Goal: Use online tool/utility: Utilize a website feature to perform a specific function

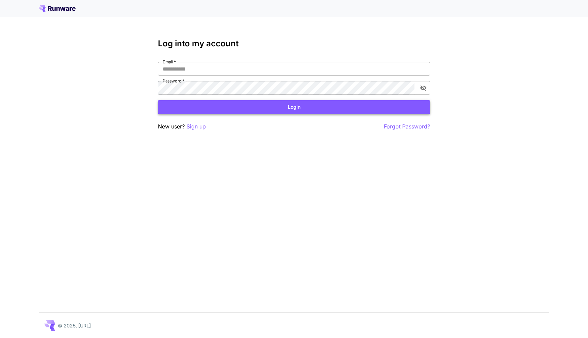
type input "**********"
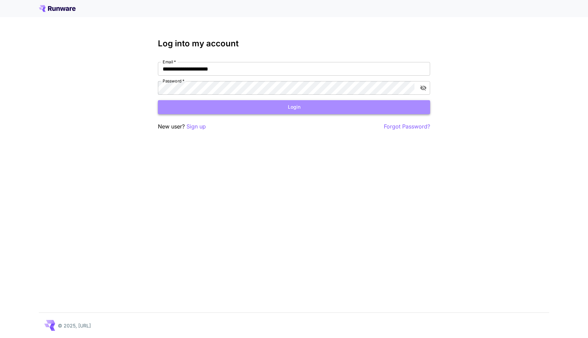
click at [292, 103] on button "Login" at bounding box center [294, 107] width 272 height 14
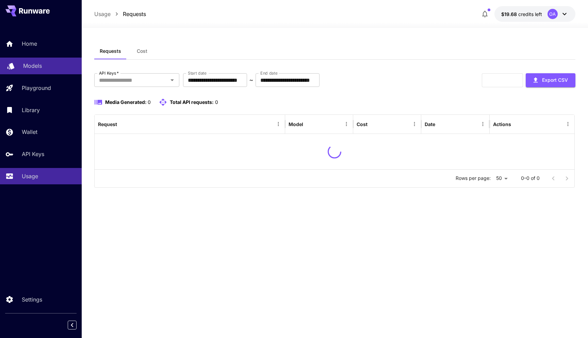
click at [38, 66] on p "Models" at bounding box center [32, 66] width 19 height 8
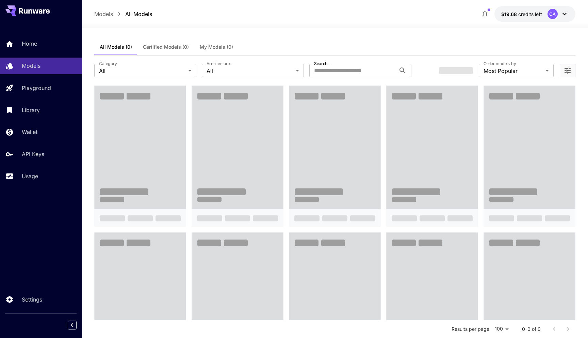
click at [283, 44] on div "All Models (0) Certified Models (0) My Models (0)" at bounding box center [334, 47] width 481 height 17
click at [289, 48] on div "All Models (0) Certified Models (0) My Models (0)" at bounding box center [334, 47] width 481 height 17
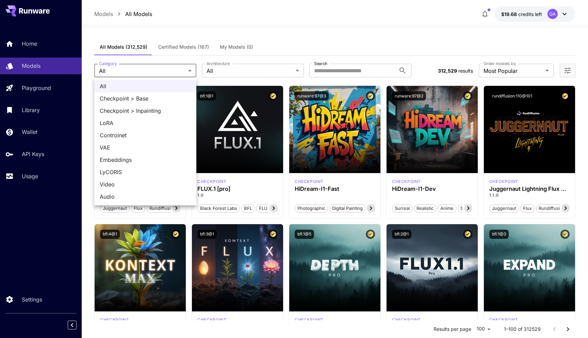
click at [128, 159] on span "Embeddings" at bounding box center [145, 160] width 91 height 8
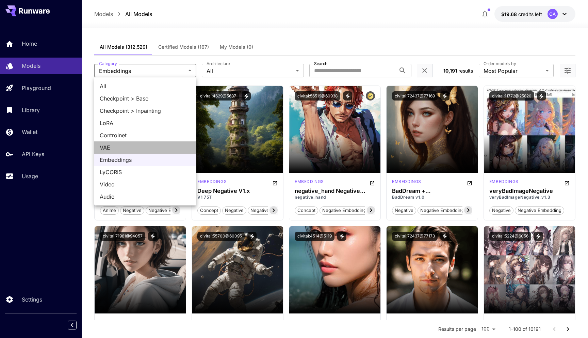
click at [125, 148] on span "VAE" at bounding box center [145, 147] width 91 height 8
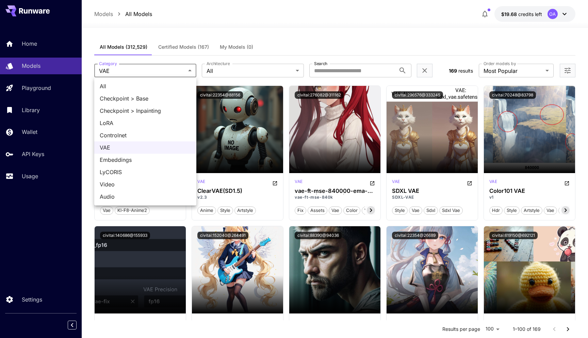
click at [156, 98] on span "Checkpoint > Base" at bounding box center [145, 98] width 91 height 8
type input "**********"
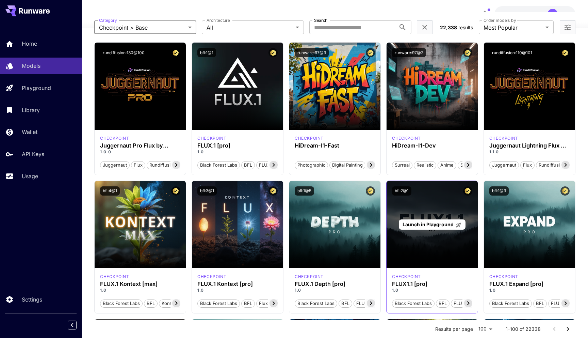
scroll to position [53, 0]
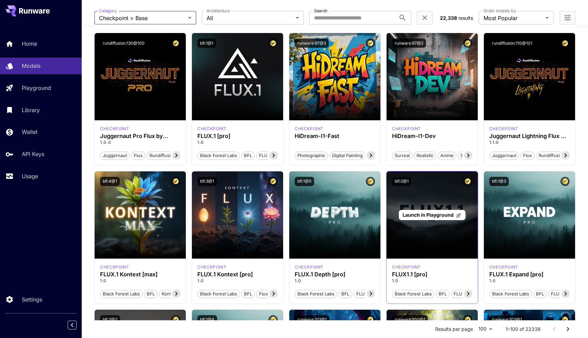
click at [419, 236] on div "Launch in Playground" at bounding box center [432, 214] width 91 height 87
click at [423, 214] on span "Launch in Playground" at bounding box center [428, 215] width 51 height 6
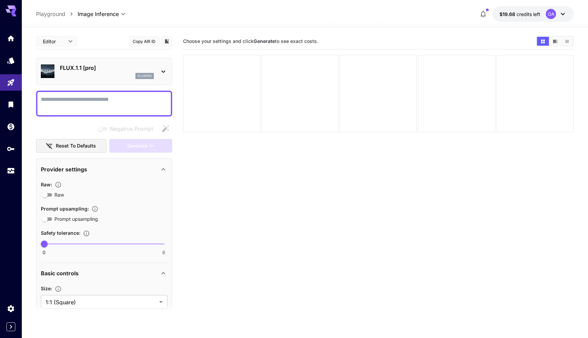
click at [79, 70] on p "FLUX.1.1 [pro]" at bounding box center [107, 68] width 94 height 8
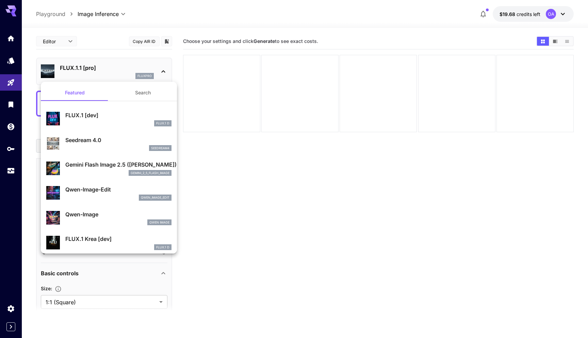
click at [106, 66] on div at bounding box center [294, 169] width 588 height 338
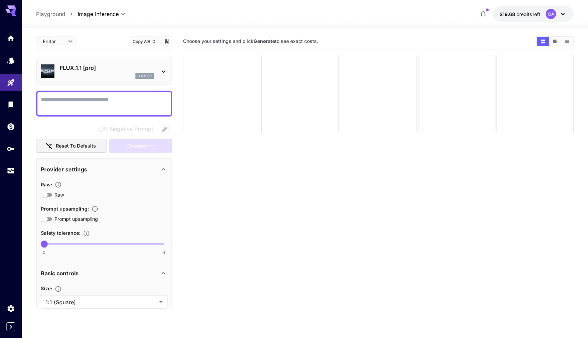
click at [87, 107] on textarea "Negative Prompt" at bounding box center [104, 103] width 127 height 16
paste textarea "**********"
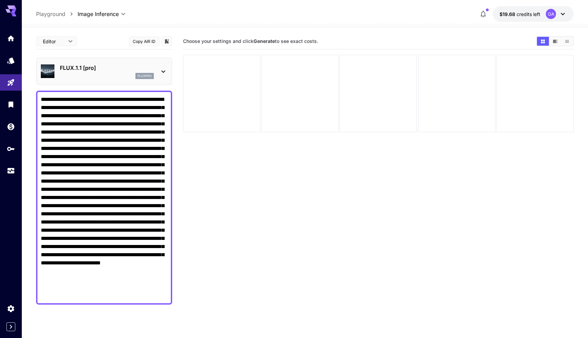
type textarea "**********"
click at [140, 64] on p "FLUX.1.1 [pro]" at bounding box center [107, 68] width 94 height 8
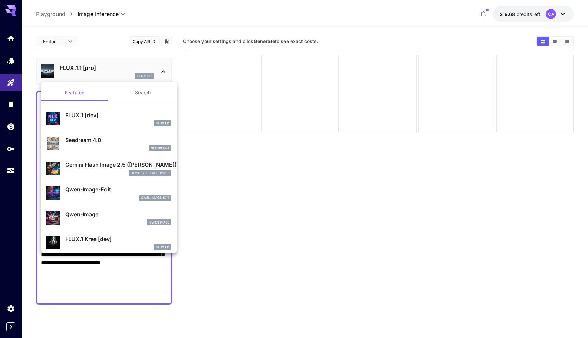
click at [263, 155] on div at bounding box center [294, 169] width 588 height 338
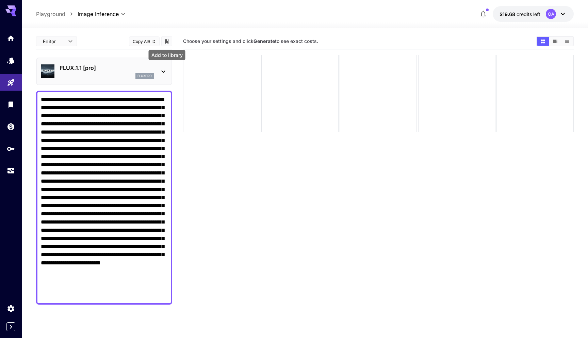
click at [166, 42] on icon "Add to library" at bounding box center [167, 41] width 4 height 4
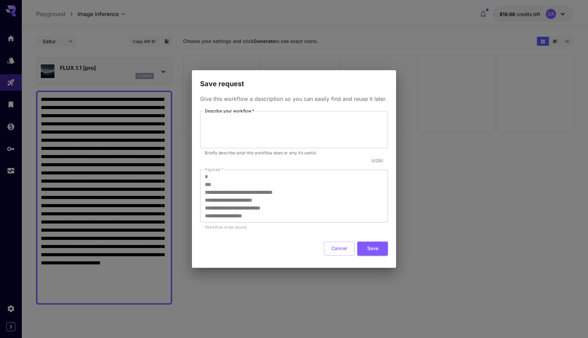
click at [166, 42] on div "**********" at bounding box center [294, 169] width 588 height 338
click at [144, 42] on div "**********" at bounding box center [294, 169] width 588 height 338
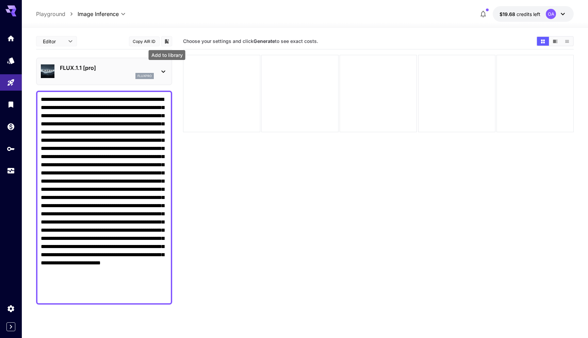
click at [147, 42] on button "Copy AIR ID" at bounding box center [144, 41] width 31 height 10
click at [102, 148] on textarea "Negative Prompt" at bounding box center [104, 197] width 127 height 204
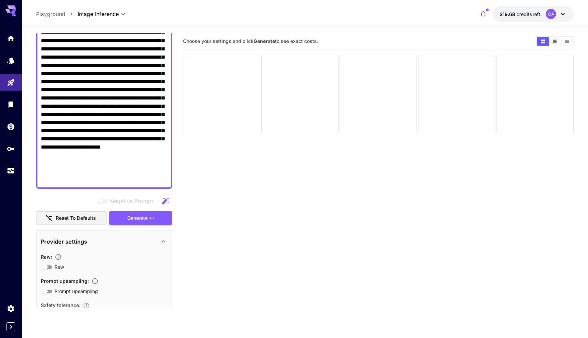
scroll to position [183, 0]
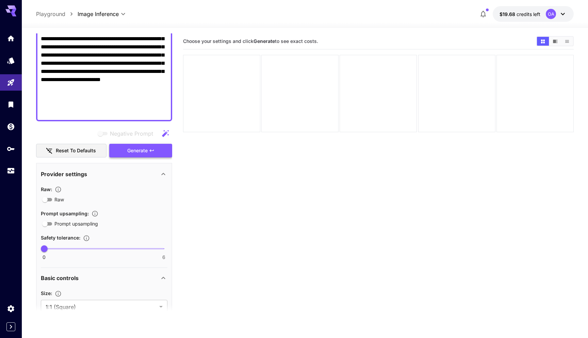
click at [142, 147] on span "Generate" at bounding box center [137, 150] width 20 height 9
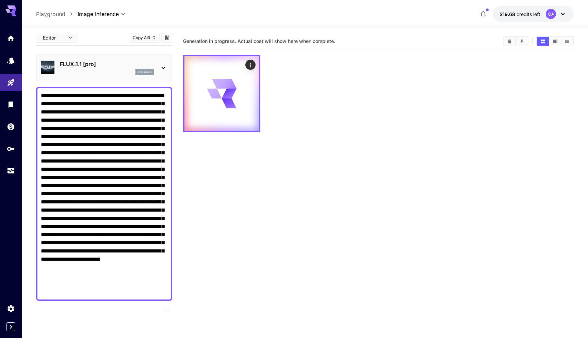
scroll to position [0, 0]
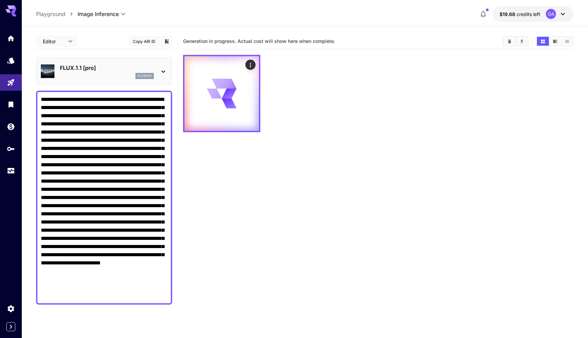
click at [223, 201] on section "Generation in progress. Actual cost will show here when complete." at bounding box center [378, 202] width 391 height 338
click at [241, 180] on section "Generation in progress. Actual cost will show here when complete." at bounding box center [378, 202] width 391 height 338
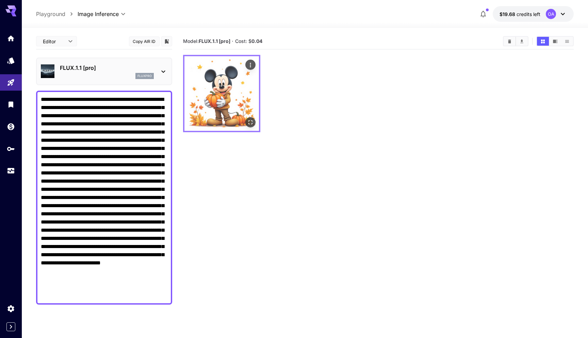
click at [236, 92] on img at bounding box center [221, 93] width 75 height 75
click at [250, 119] on icon "Open in fullscreen" at bounding box center [250, 122] width 7 height 7
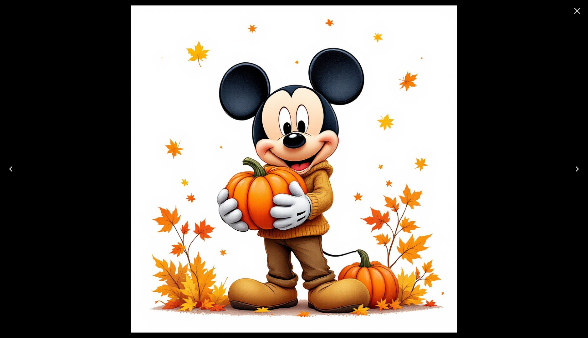
click at [495, 95] on div at bounding box center [294, 169] width 588 height 338
click at [574, 11] on icon "Close" at bounding box center [577, 10] width 11 height 11
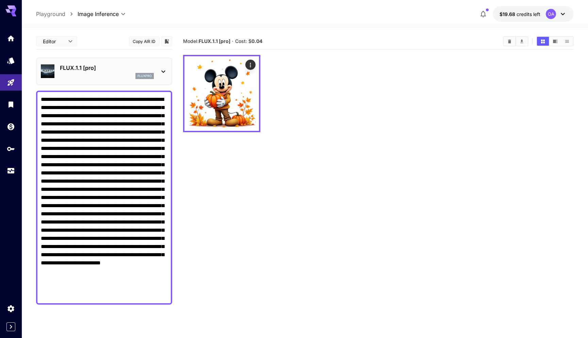
click at [367, 116] on div at bounding box center [378, 93] width 391 height 77
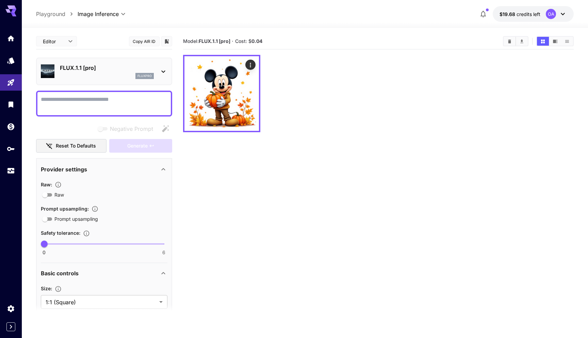
click at [357, 27] on div at bounding box center [305, 24] width 566 height 8
click at [271, 114] on div at bounding box center [378, 93] width 391 height 77
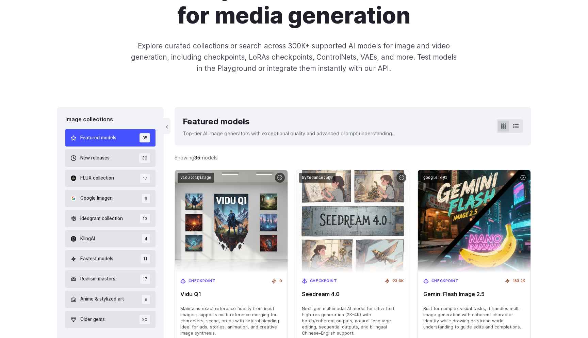
scroll to position [178, 0]
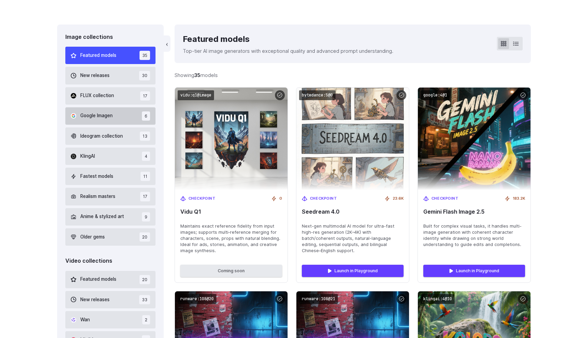
click at [120, 112] on button "Google Imagen 6" at bounding box center [110, 115] width 90 height 17
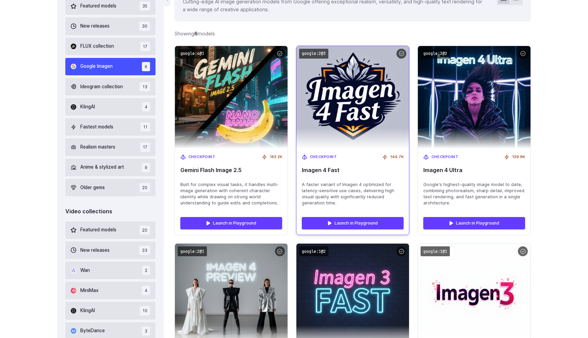
scroll to position [207, 0]
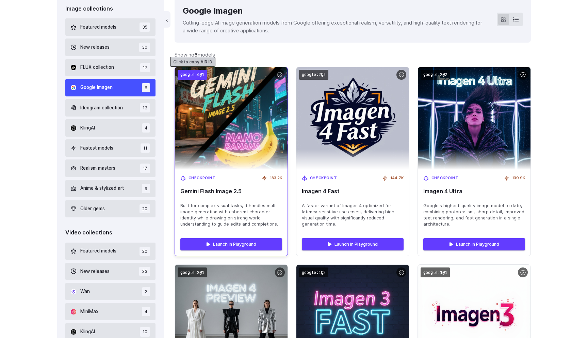
click at [195, 75] on code "google:4@1" at bounding box center [192, 75] width 29 height 10
